Goal: Navigation & Orientation: Find specific page/section

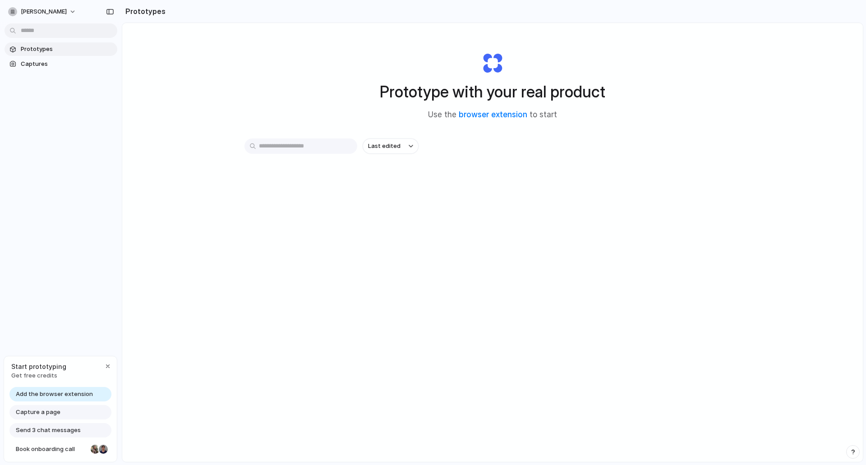
click at [78, 52] on span "Prototypes" at bounding box center [67, 49] width 93 height 9
click at [79, 398] on span "Add the browser extension" at bounding box center [54, 394] width 77 height 9
click at [44, 51] on span "Prototypes" at bounding box center [67, 49] width 93 height 9
click at [316, 149] on input "text" at bounding box center [300, 145] width 113 height 15
click at [65, 12] on button "[PERSON_NAME]" at bounding box center [43, 12] width 76 height 14
